Goal: Task Accomplishment & Management: Use online tool/utility

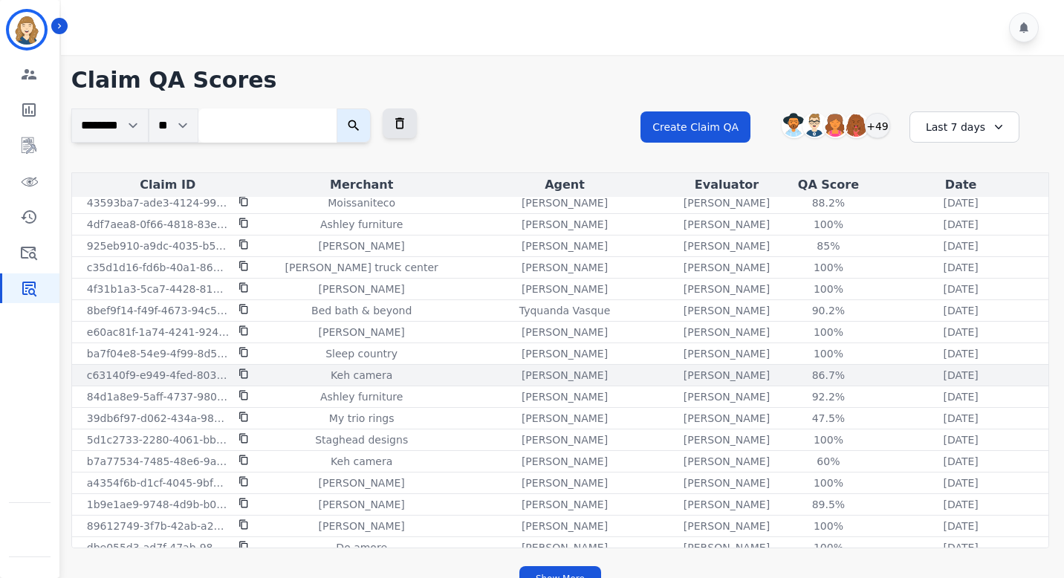
scroll to position [473, 0]
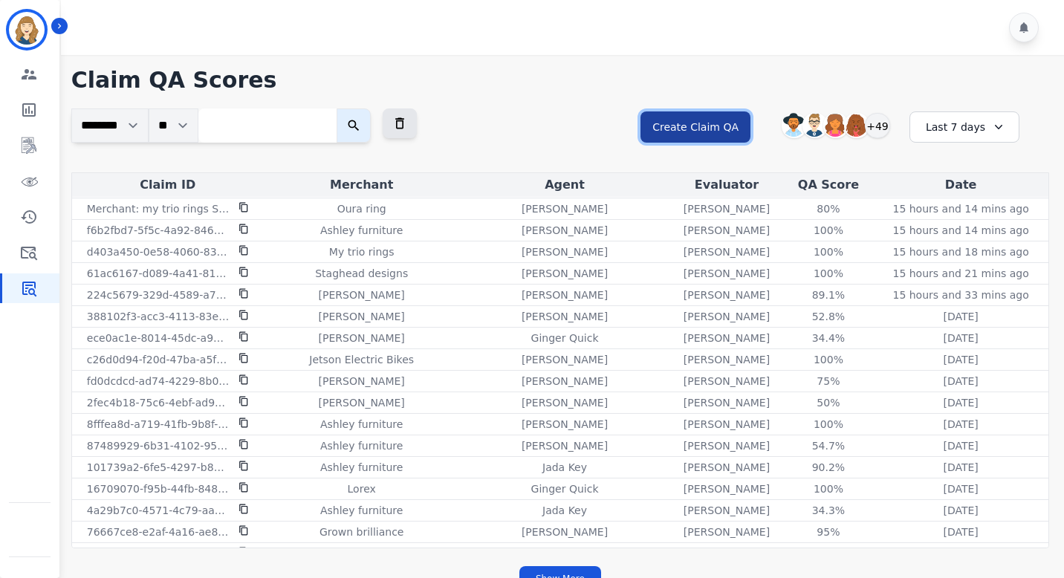
click at [722, 123] on button "Create Claim QA" at bounding box center [696, 126] width 110 height 31
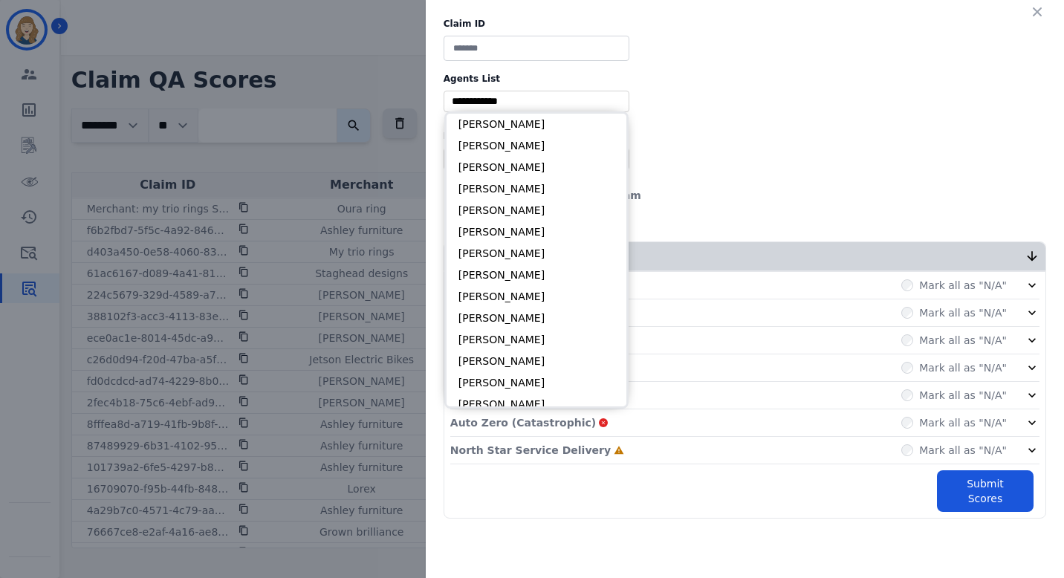
click at [555, 103] on input "selected options" at bounding box center [536, 102] width 178 height 16
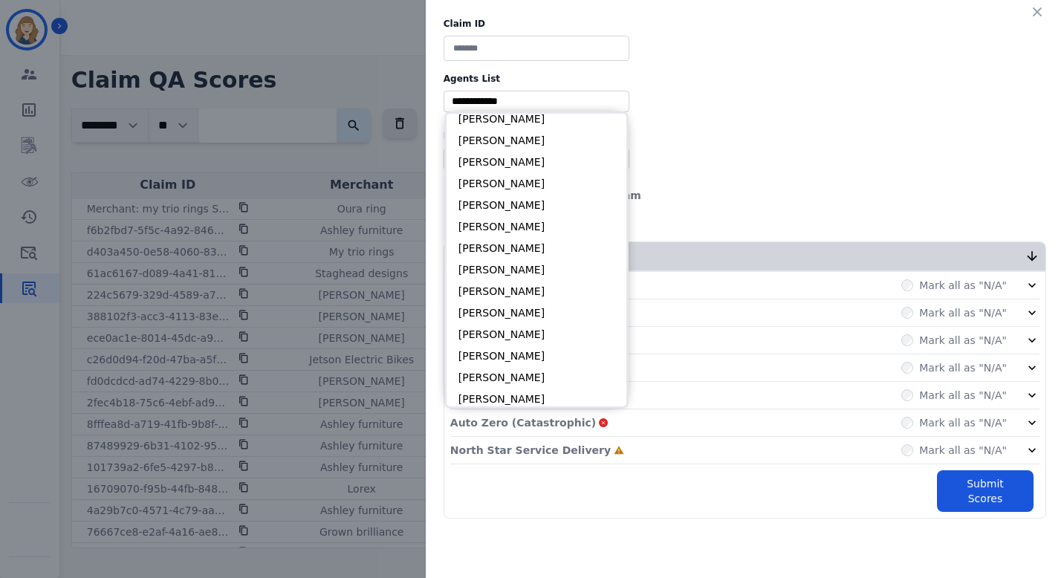
scroll to position [1510, 0]
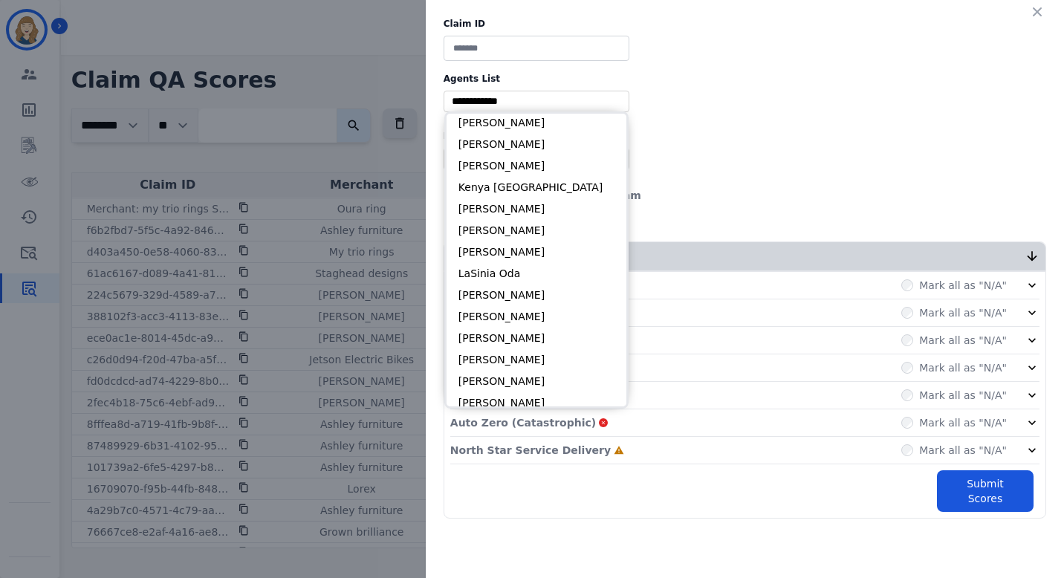
click at [755, 149] on div "** Blue tiger Calpak Watch warehouse Nomad wheels Scan sound inc Sleep organics…" at bounding box center [745, 159] width 603 height 22
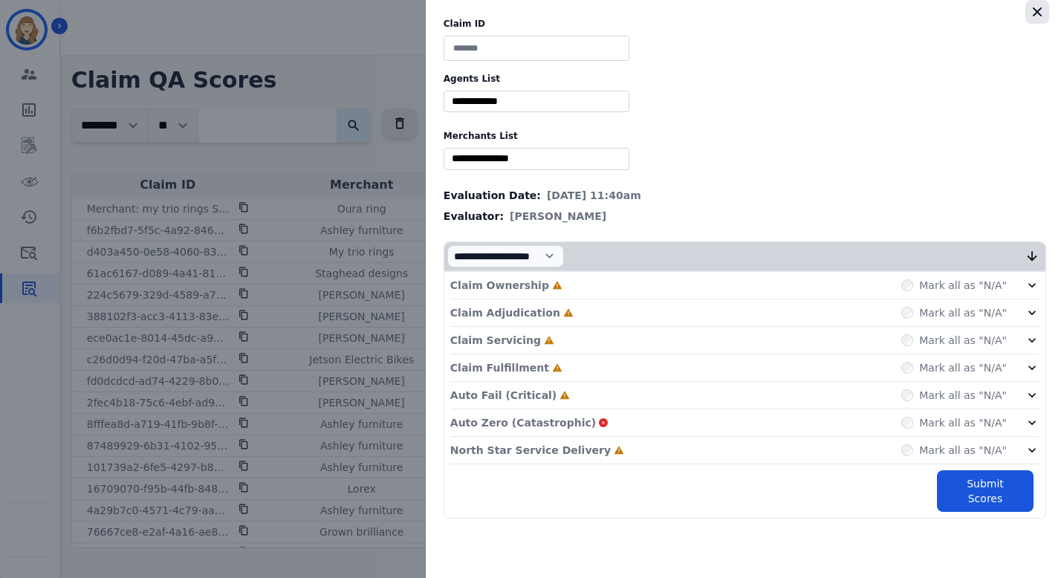
click at [1045, 7] on button "button" at bounding box center [1038, 12] width 24 height 24
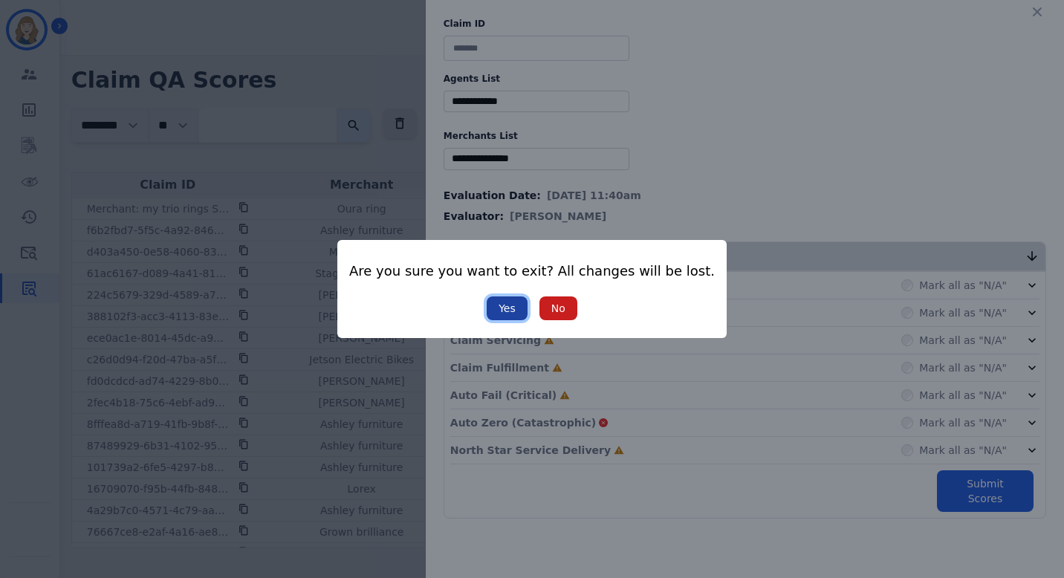
click at [505, 314] on button "Yes" at bounding box center [507, 309] width 41 height 24
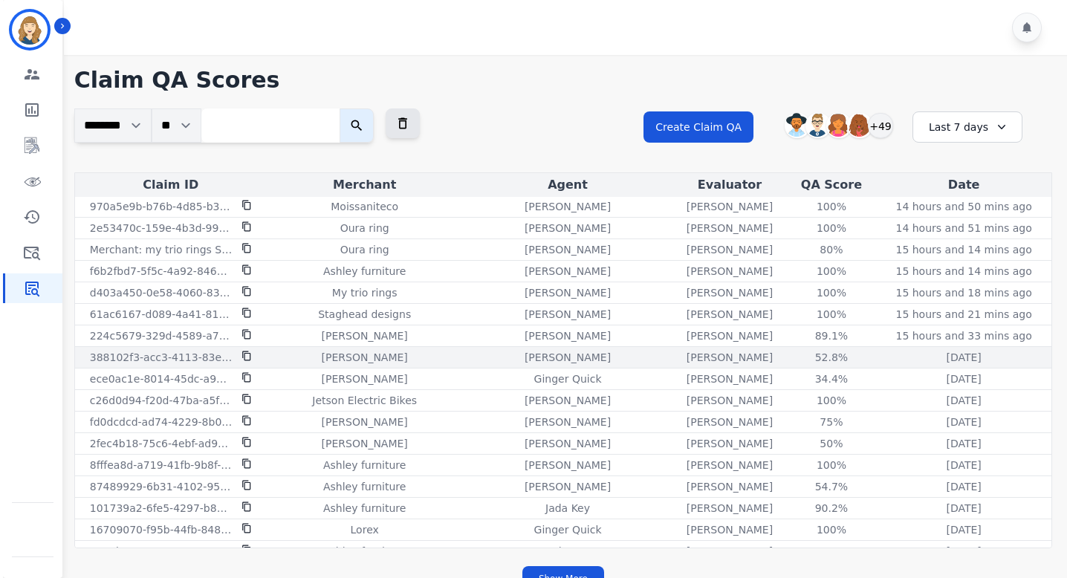
scroll to position [364, 0]
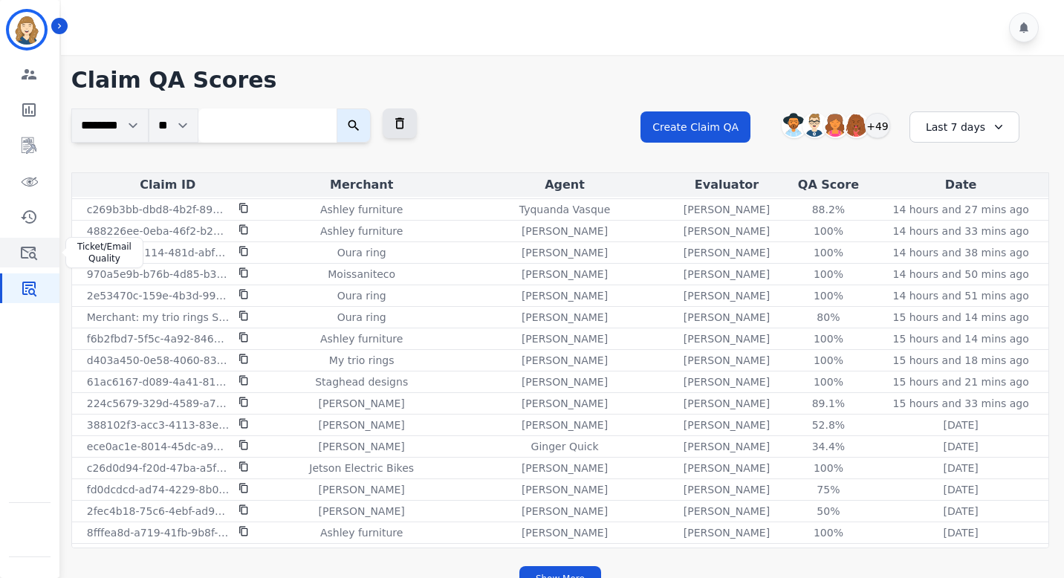
click at [34, 251] on icon "Sidebar" at bounding box center [29, 253] width 18 height 18
